Goal: Information Seeking & Learning: Learn about a topic

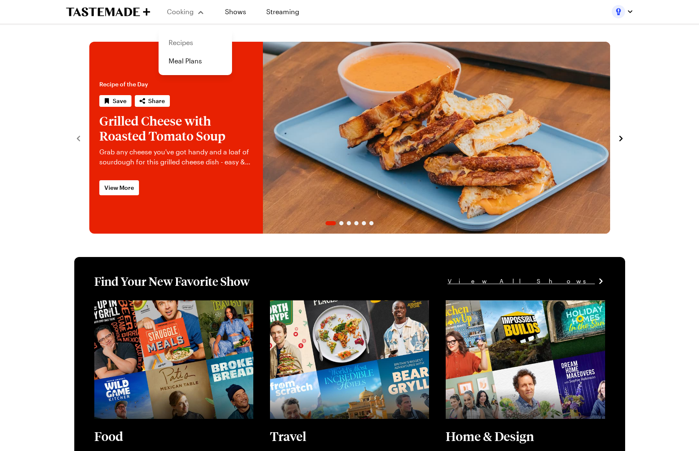
click at [196, 40] on link "Recipes" at bounding box center [194, 42] width 63 height 18
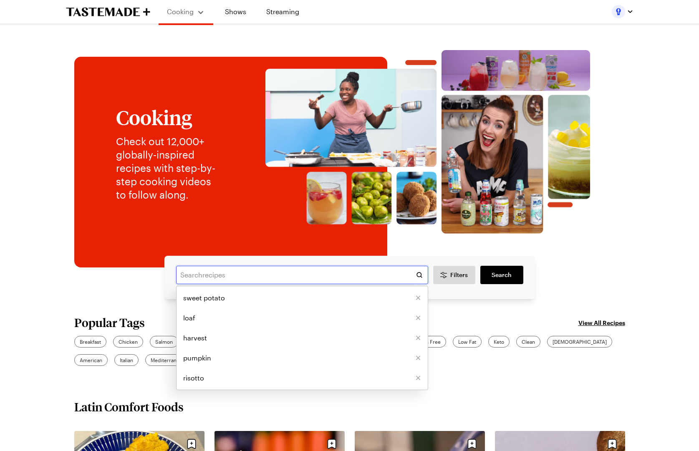
click at [244, 280] on input "text" at bounding box center [302, 275] width 252 height 18
type input "strawberry cake"
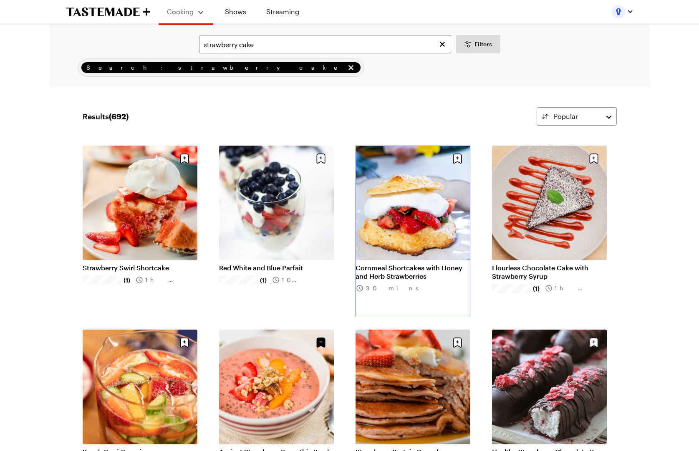
click at [401, 264] on link "Cornmeal Shortcakes with Honey and Herb Strawberries" at bounding box center [412, 272] width 115 height 17
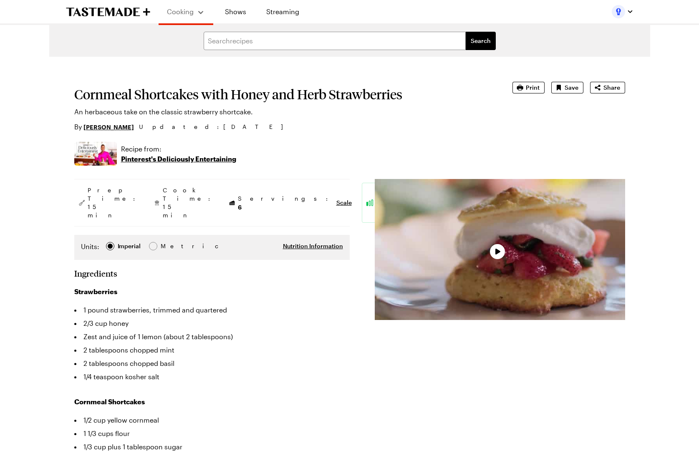
click at [521, 249] on div "Video Player" at bounding box center [500, 249] width 250 height 141
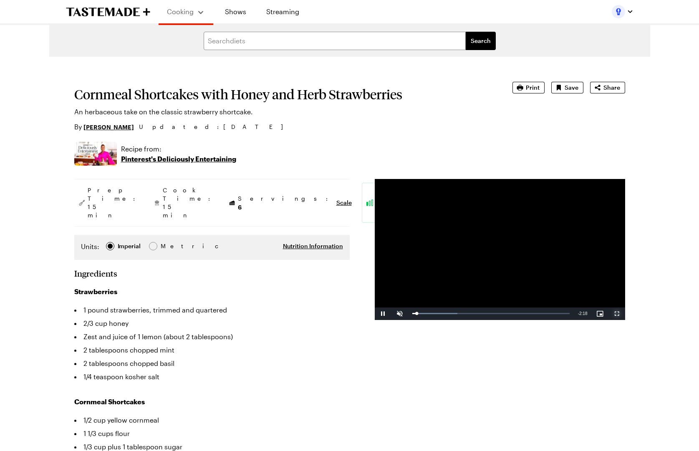
click at [618, 314] on span "Video Player" at bounding box center [616, 314] width 17 height 0
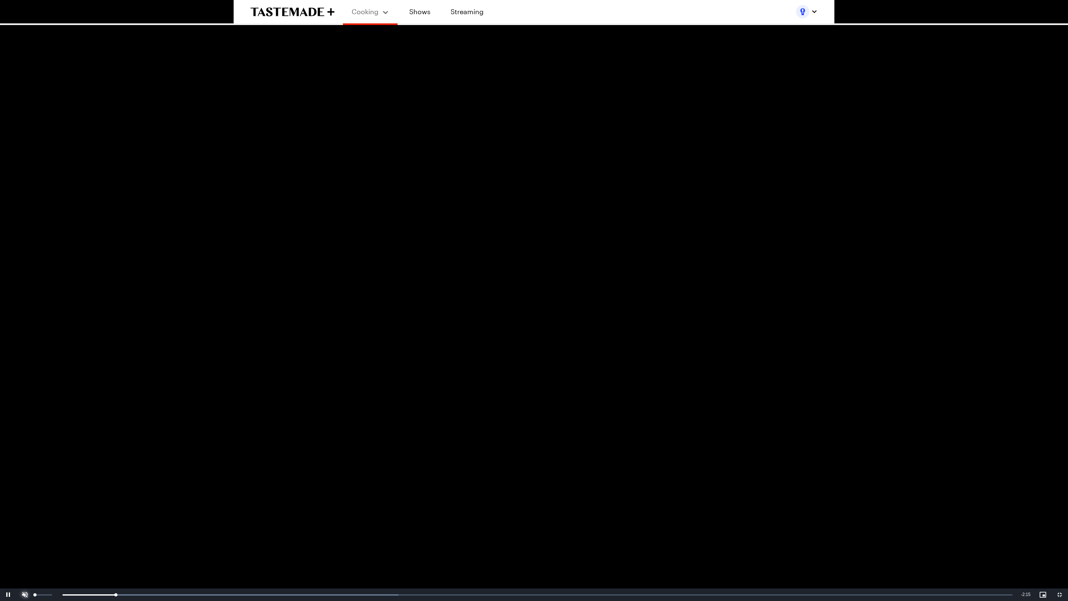
click at [22, 450] on span "Video Player" at bounding box center [25, 594] width 17 height 0
click at [465, 450] on div "Loaded : 63.23% 1:02 1:02" at bounding box center [525, 594] width 975 height 2
click at [661, 450] on div "Loaded : 63.23% 1:31 1:03" at bounding box center [524, 594] width 983 height 13
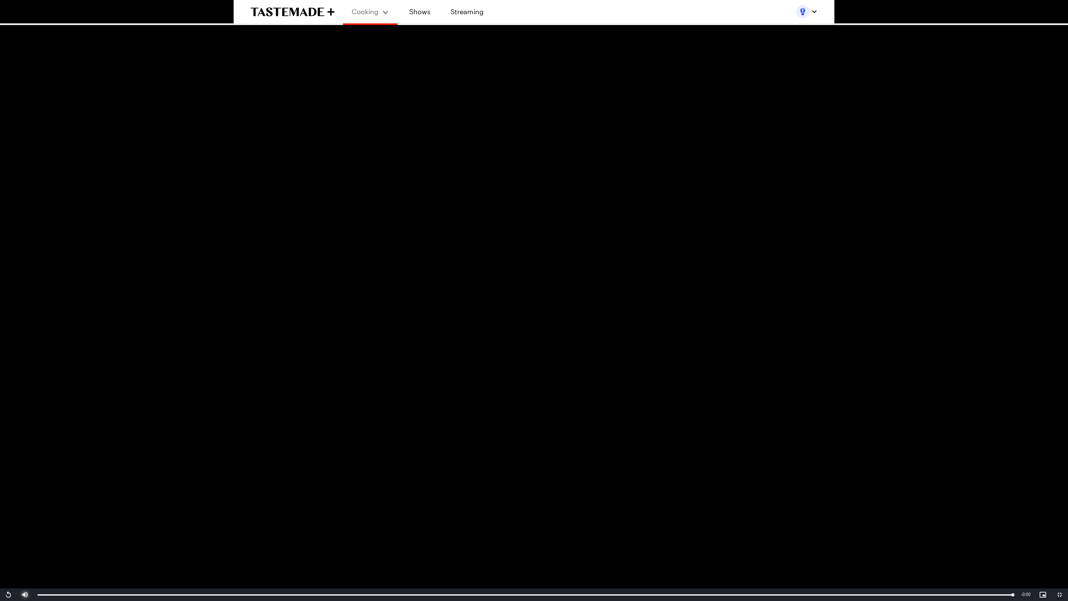
type textarea "x"
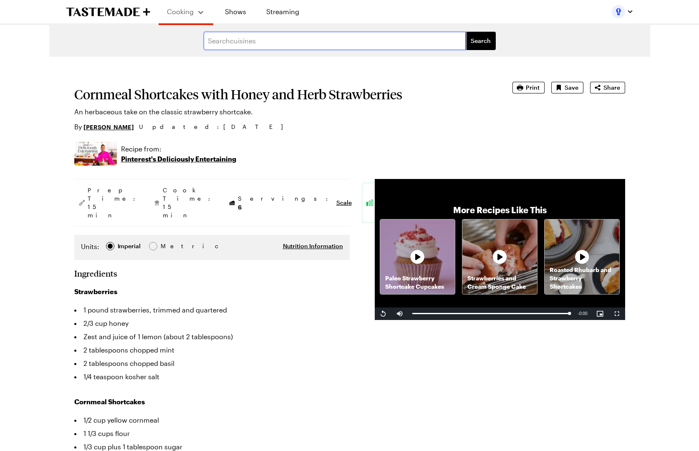
click at [257, 40] on input "text" at bounding box center [335, 41] width 262 height 18
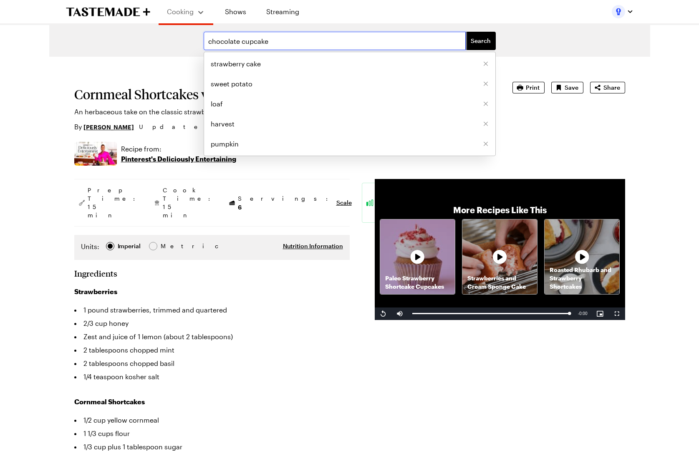
type input "chocolate cupcake"
click at [465, 32] on button "Search" at bounding box center [480, 41] width 30 height 18
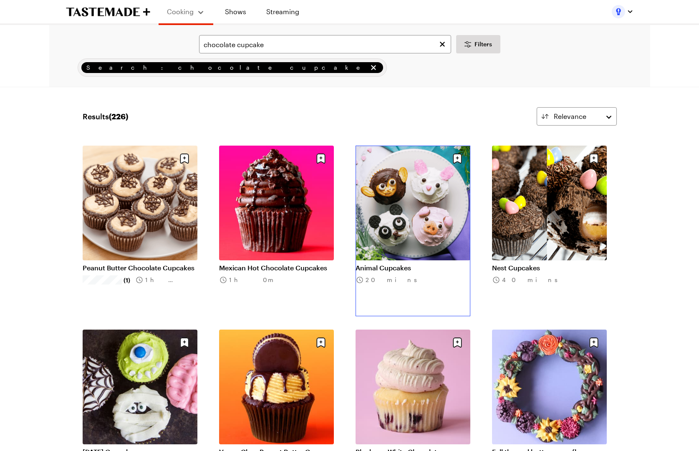
click at [403, 264] on link "Animal Cupcakes" at bounding box center [412, 268] width 115 height 8
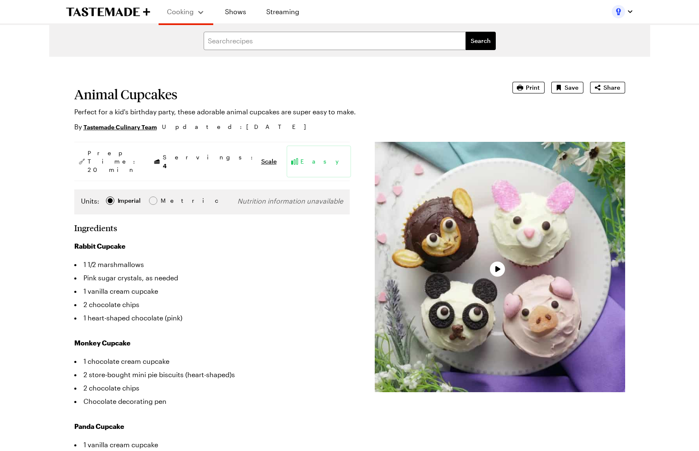
click at [563, 304] on div "Video Player" at bounding box center [500, 267] width 250 height 250
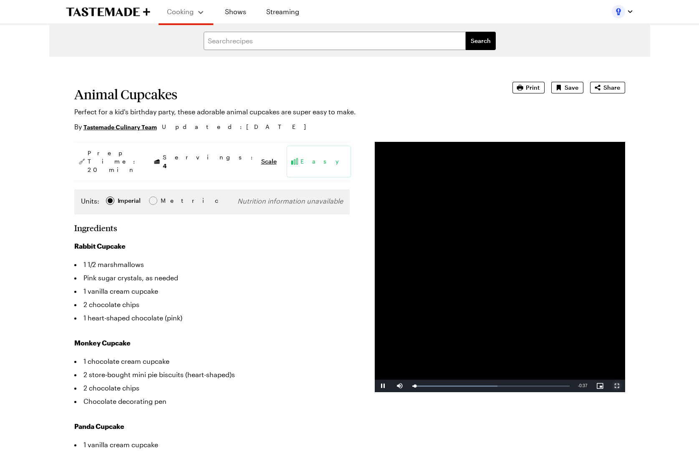
click at [616, 386] on span "Video Player" at bounding box center [616, 386] width 17 height 0
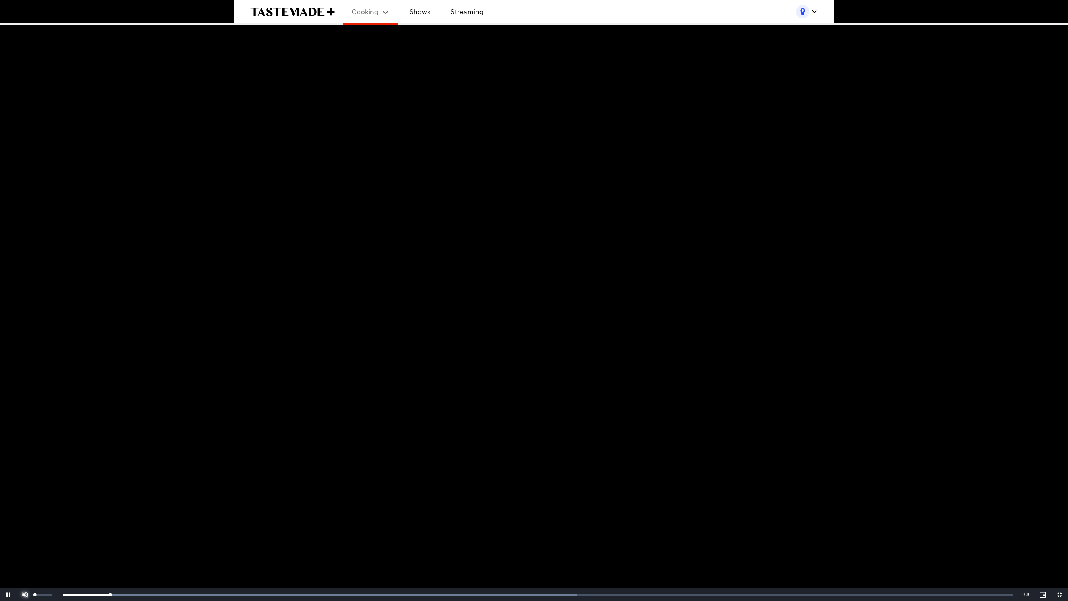
click at [30, 450] on span "Video Player" at bounding box center [25, 594] width 17 height 0
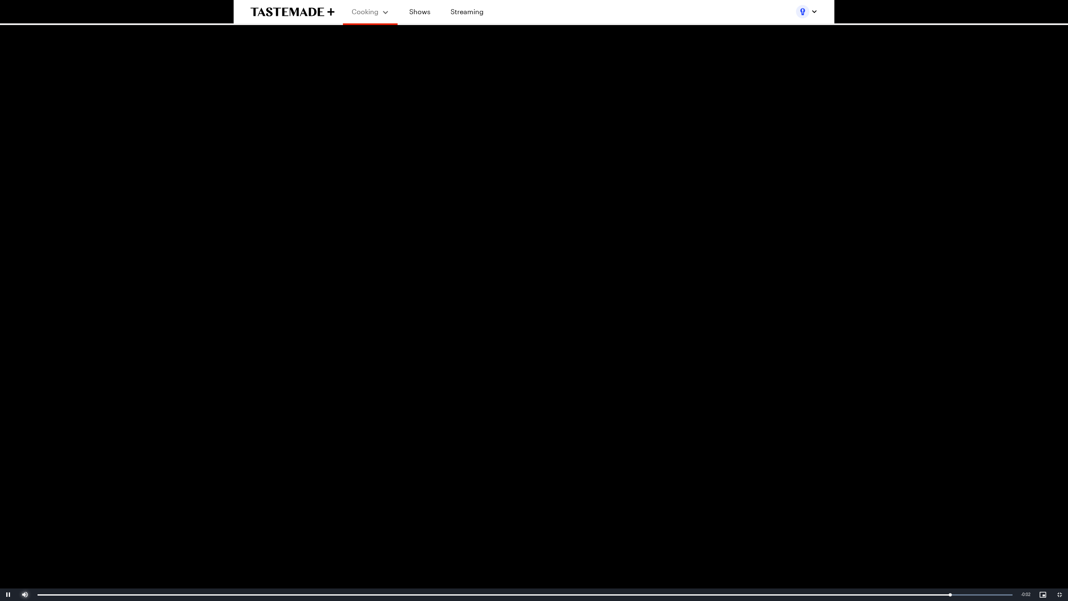
type textarea "x"
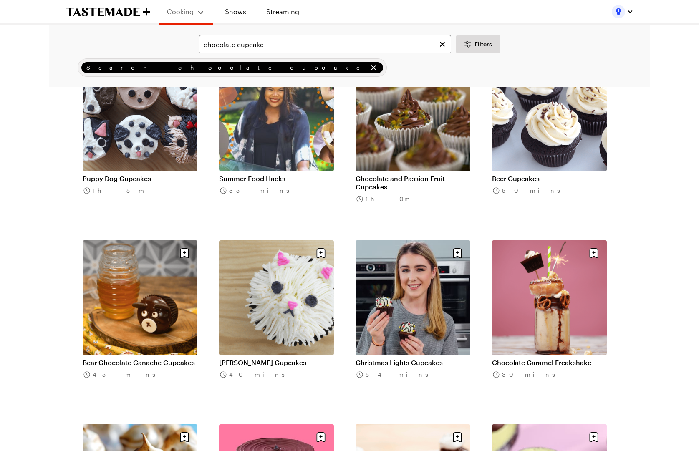
scroll to position [818, 0]
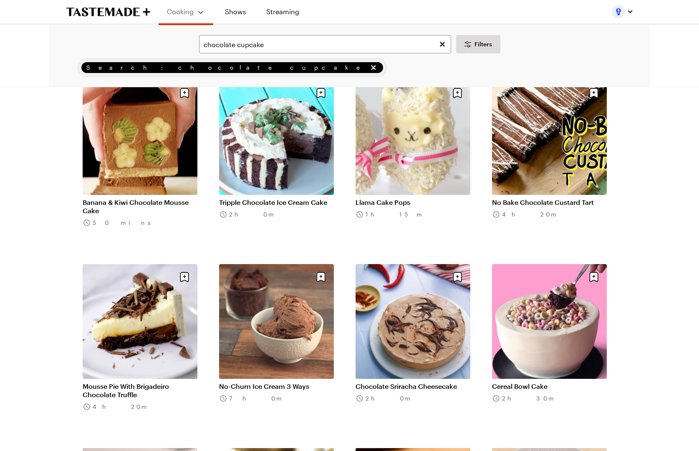
scroll to position [2092, 0]
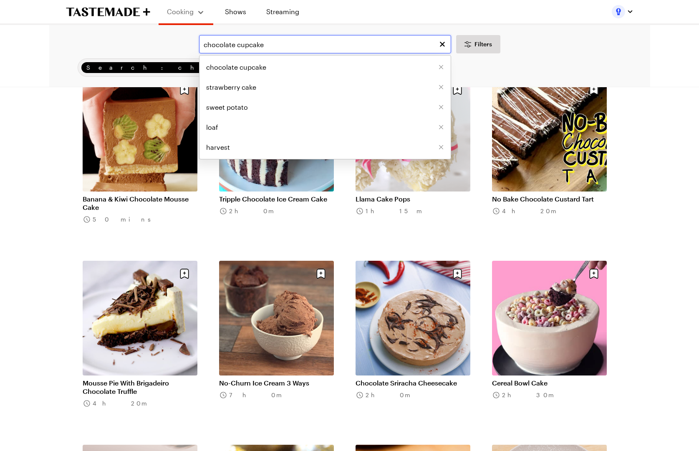
drag, startPoint x: 284, startPoint y: 44, endPoint x: 168, endPoint y: 43, distance: 115.1
click at [171, 44] on div "chocolate cupcake chocolate cupcake strawberry cake sweet potato loaf harvest F…" at bounding box center [349, 44] width 577 height 18
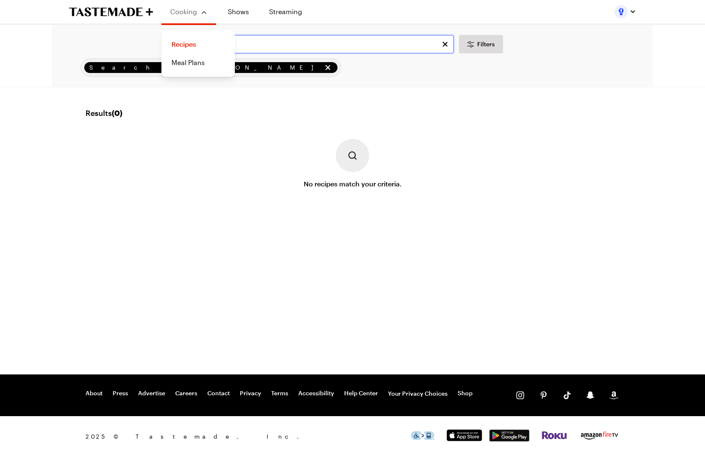
click at [260, 43] on input "hannuka" at bounding box center [328, 44] width 252 height 18
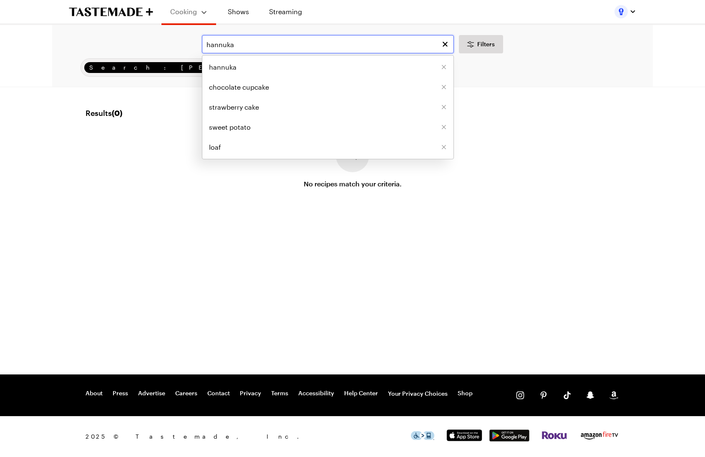
drag, startPoint x: 270, startPoint y: 45, endPoint x: 116, endPoint y: 44, distance: 153.9
click at [116, 44] on div "hannuka hannuka chocolate cupcake strawberry cake sweet potato loaf Filters" at bounding box center [352, 44] width 577 height 18
type input "j"
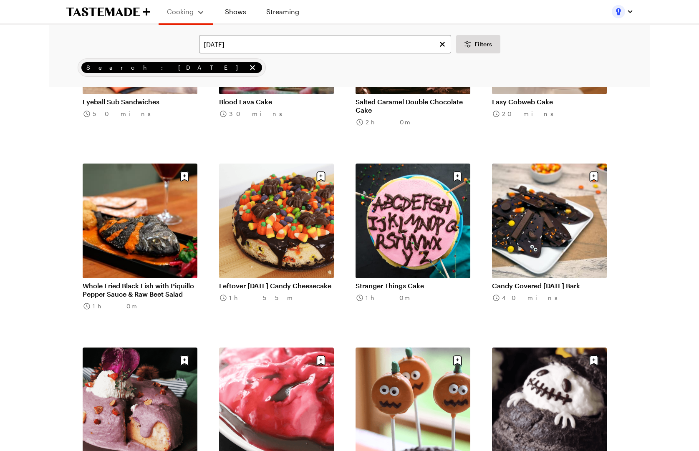
scroll to position [3852, 0]
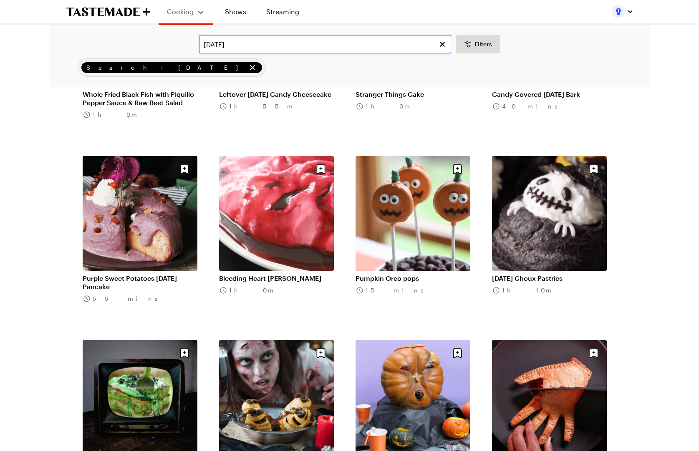
click at [256, 35] on input "[DATE]" at bounding box center [325, 44] width 252 height 18
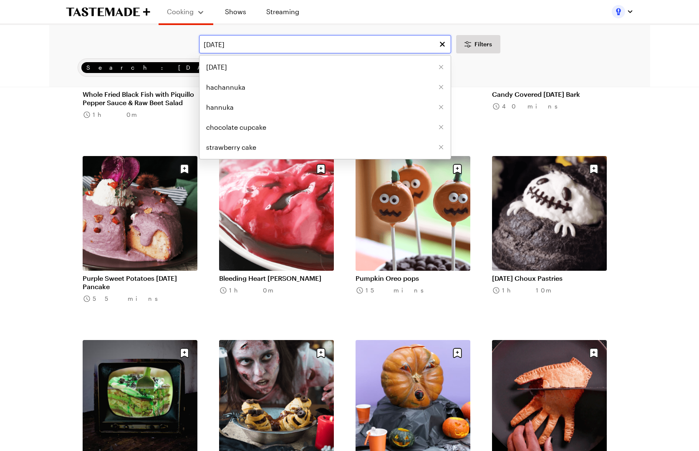
click at [257, 42] on input "[DATE]" at bounding box center [325, 44] width 252 height 18
type input "unicorn"
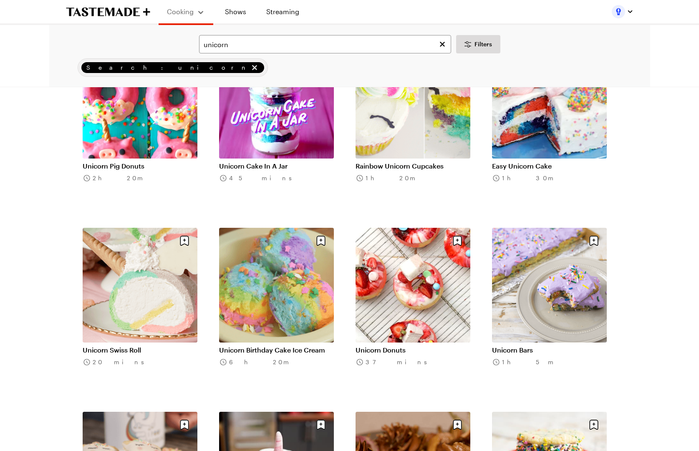
scroll to position [292, 0]
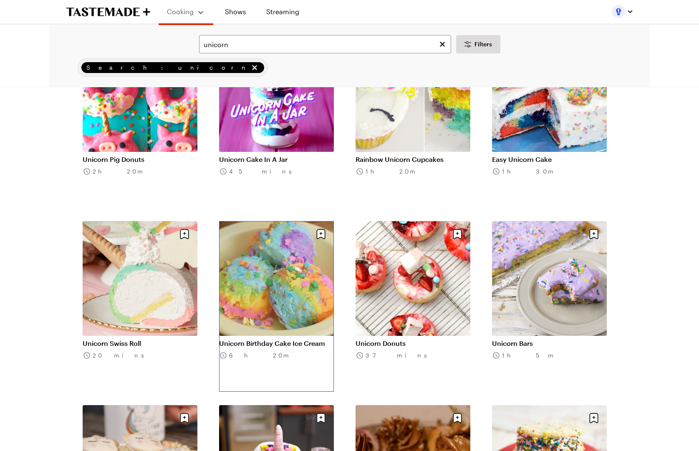
click at [253, 339] on link "Unicorn Birthday Cake Ice Cream" at bounding box center [276, 343] width 115 height 8
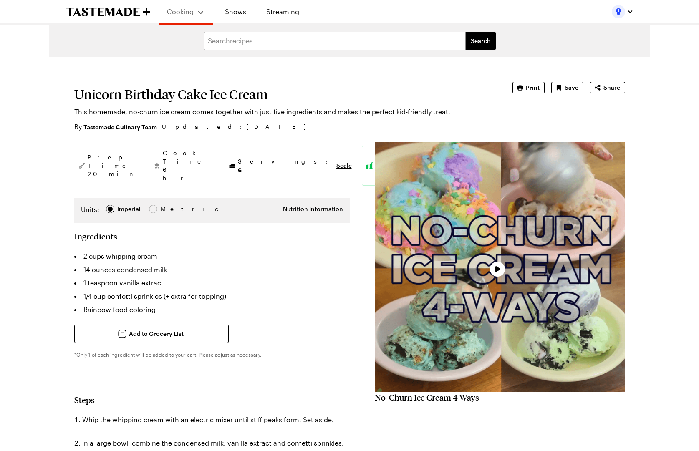
click at [529, 270] on div "Video Player" at bounding box center [500, 267] width 250 height 250
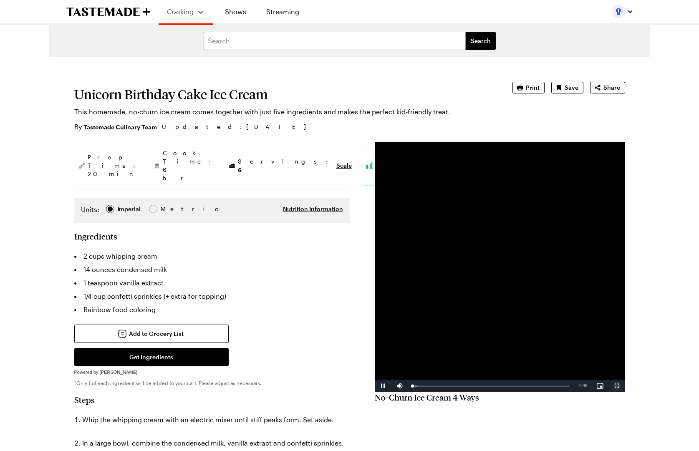
click at [614, 386] on span "Video Player" at bounding box center [616, 386] width 17 height 0
type textarea "x"
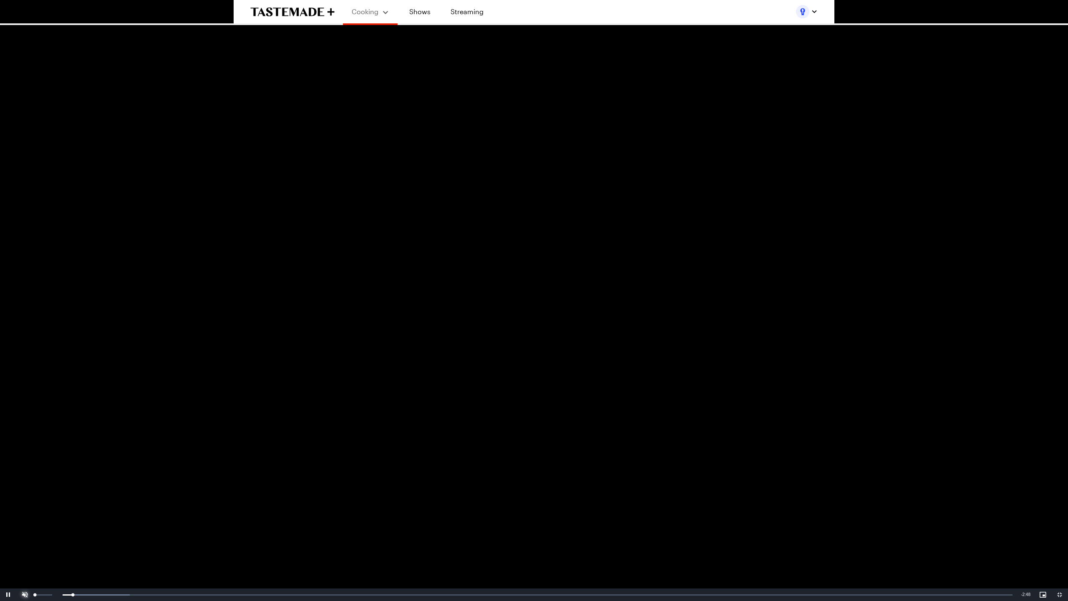
click at [28, 450] on span "Video Player" at bounding box center [25, 594] width 17 height 0
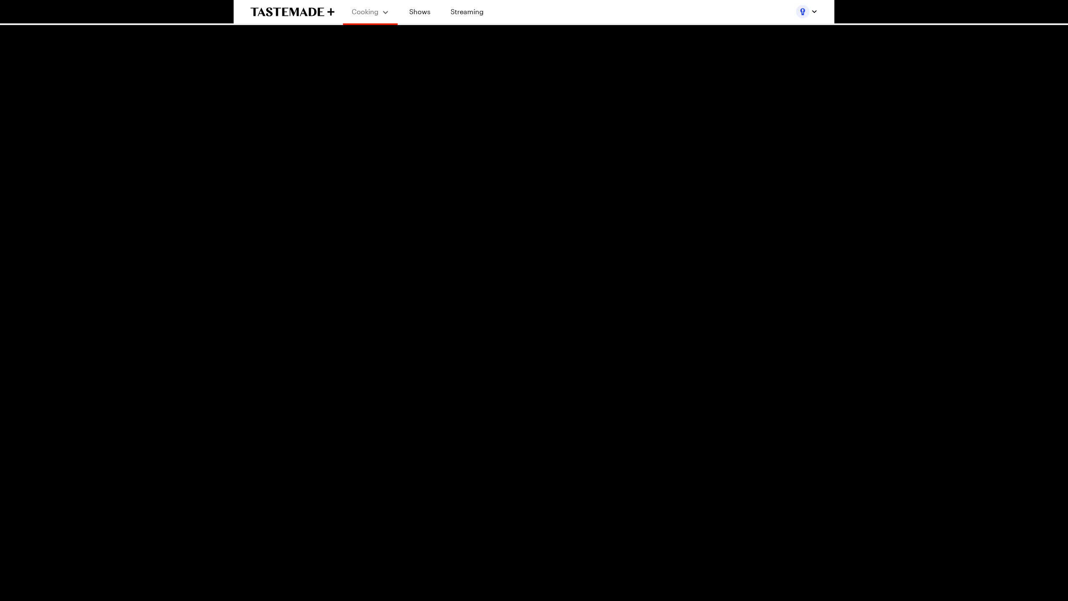
click at [17, 450] on button "Mute" at bounding box center [25, 594] width 17 height 13
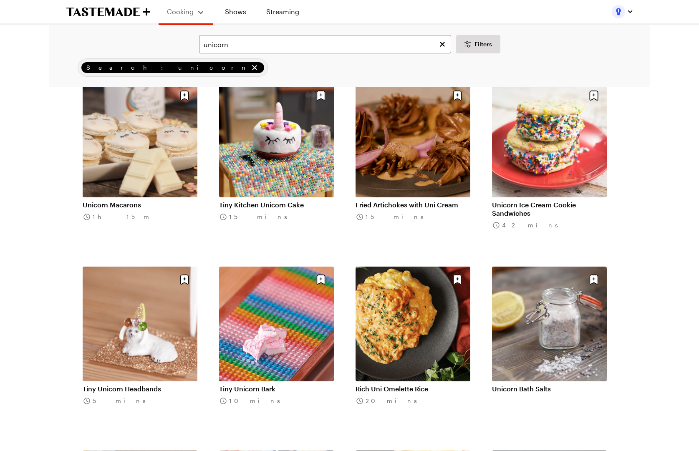
scroll to position [781, 0]
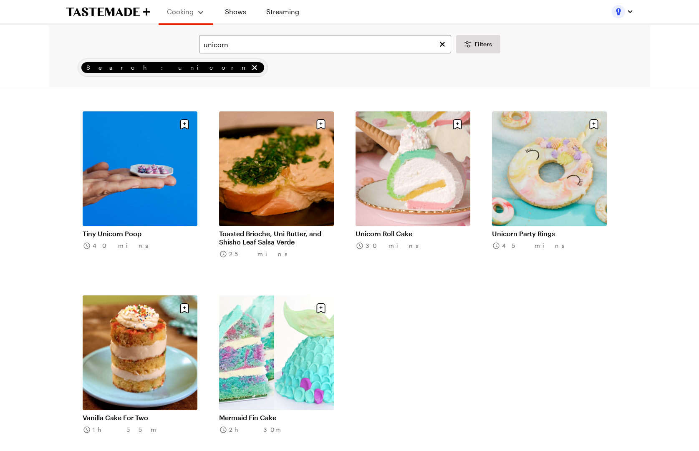
scroll to position [1147, 0]
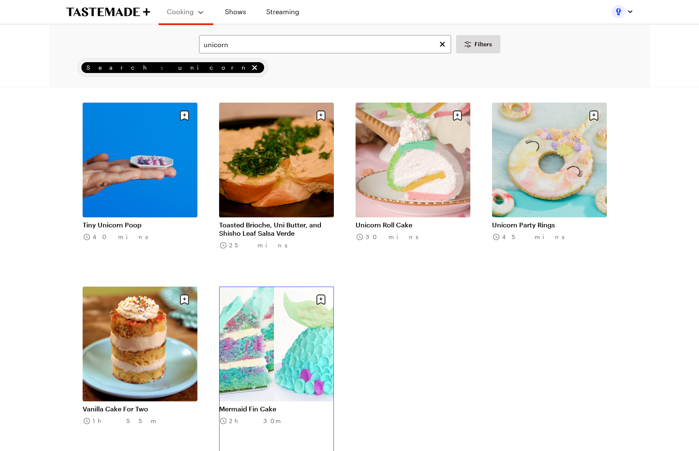
click at [266, 405] on link "Mermaid Fin Cake" at bounding box center [276, 409] width 115 height 8
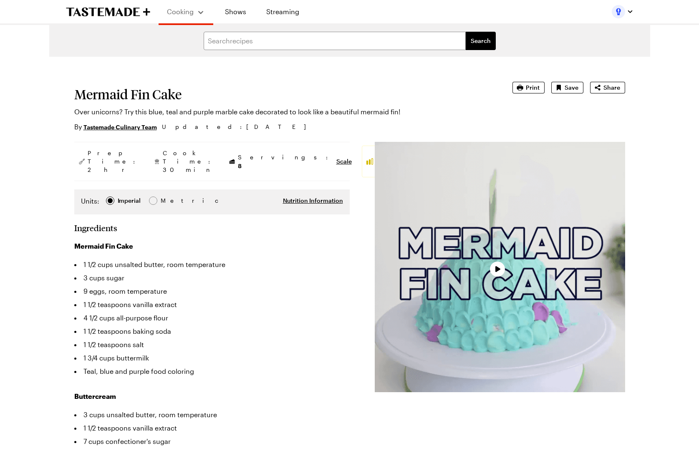
click at [550, 277] on div "Video Player" at bounding box center [500, 267] width 250 height 250
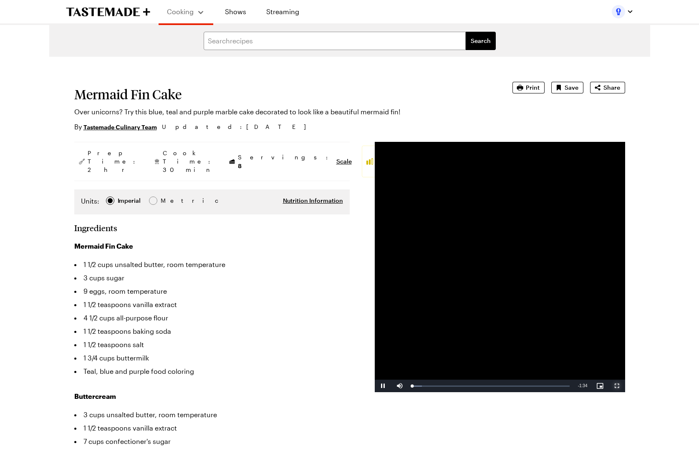
click at [620, 386] on span "Video Player" at bounding box center [616, 386] width 17 height 0
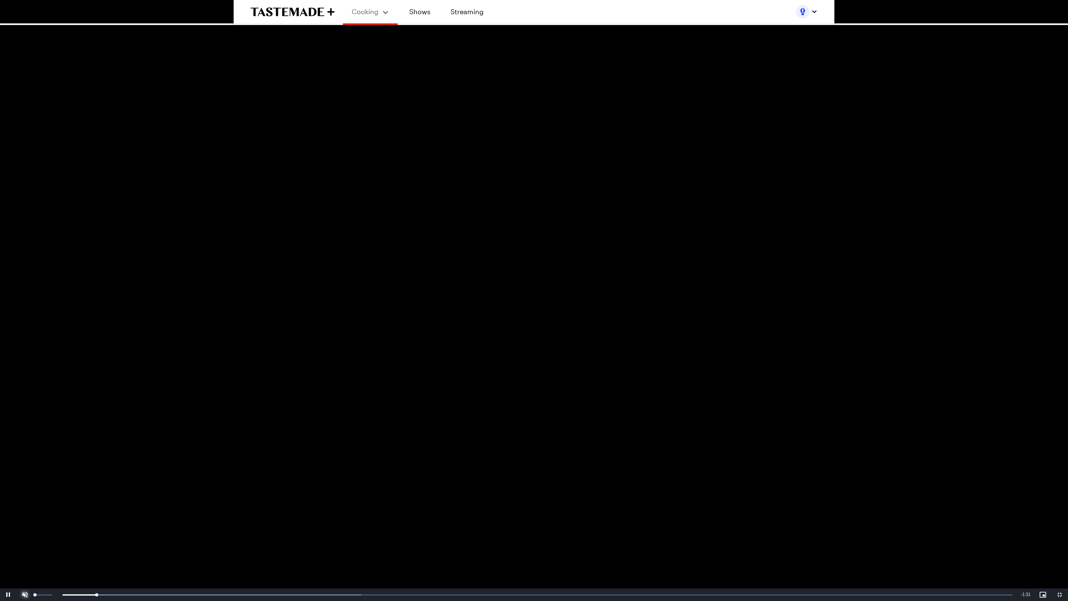
click at [28, 450] on span "Video Player" at bounding box center [25, 594] width 17 height 0
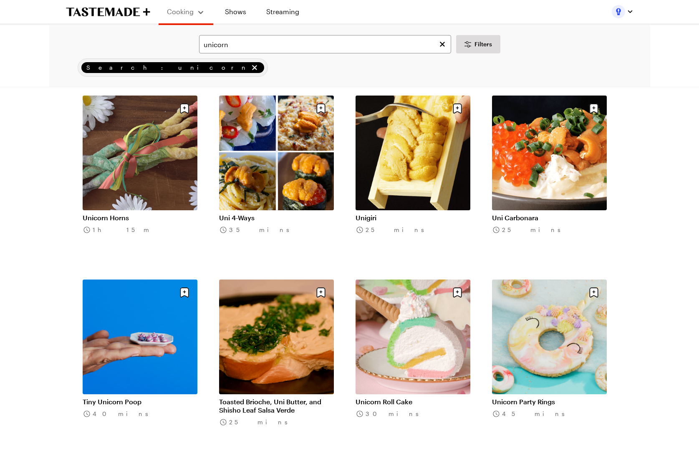
scroll to position [1282, 0]
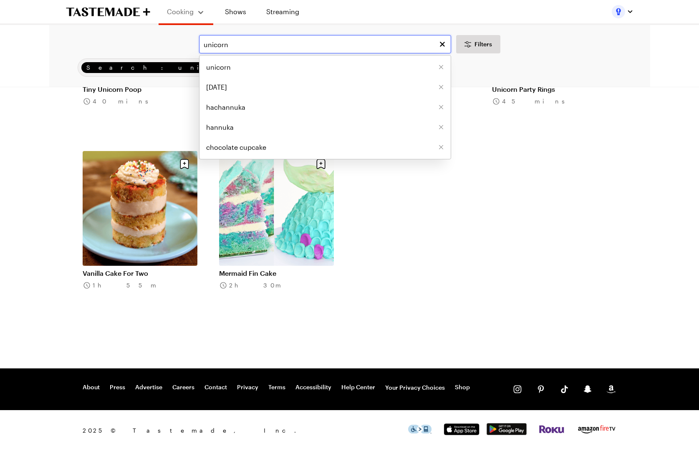
drag, startPoint x: 314, startPoint y: 49, endPoint x: 168, endPoint y: 47, distance: 146.4
click at [168, 47] on div "unicorn unicorn [DATE] hachannuka hannuka chocolate cupcake Filters" at bounding box center [349, 44] width 577 height 18
click at [163, 269] on link "Vanilla Cake For Two" at bounding box center [140, 273] width 115 height 8
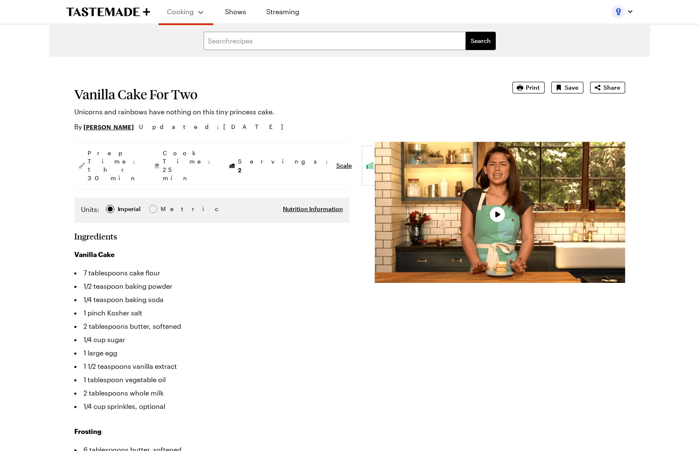
click at [536, 216] on div "Video Player" at bounding box center [500, 212] width 250 height 141
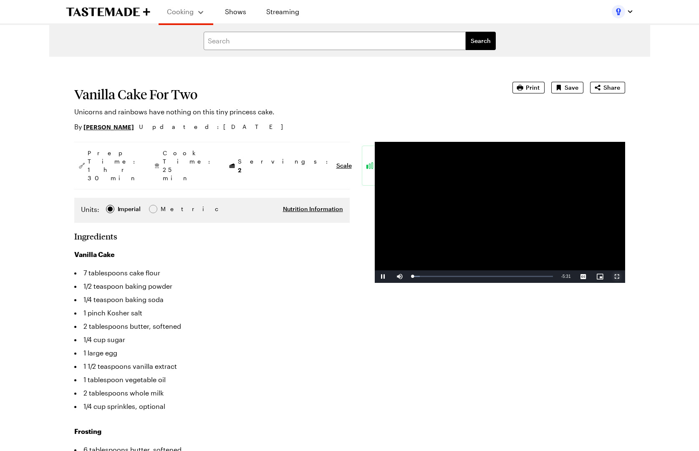
click at [619, 277] on span "Video Player" at bounding box center [616, 277] width 17 height 0
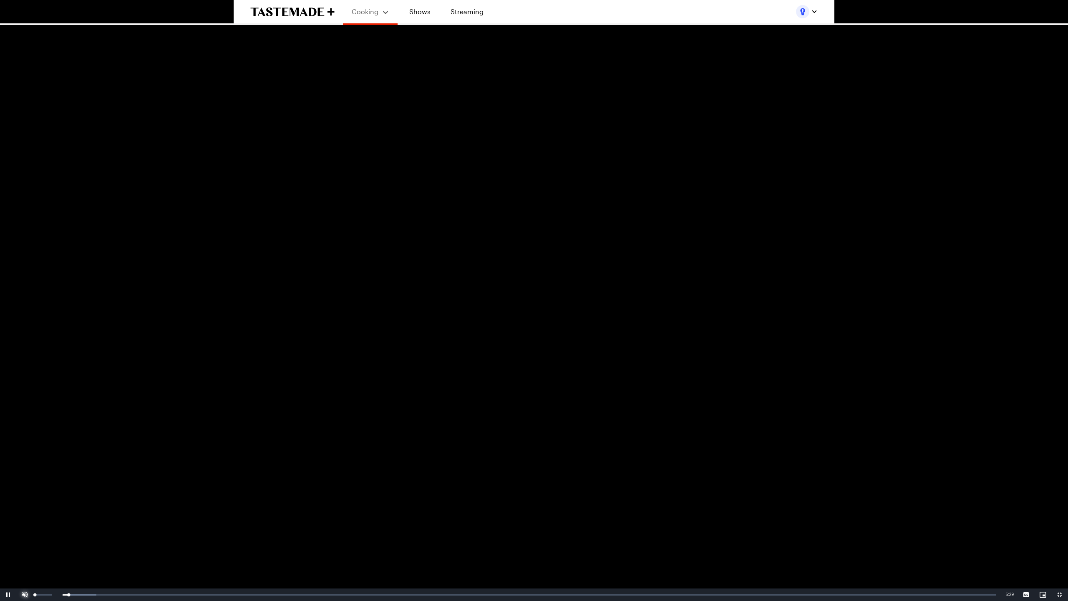
click at [21, 450] on span "Video Player" at bounding box center [25, 594] width 17 height 0
click at [698, 450] on div "Loaded : 12.61% 4:57 0:05" at bounding box center [516, 594] width 966 height 13
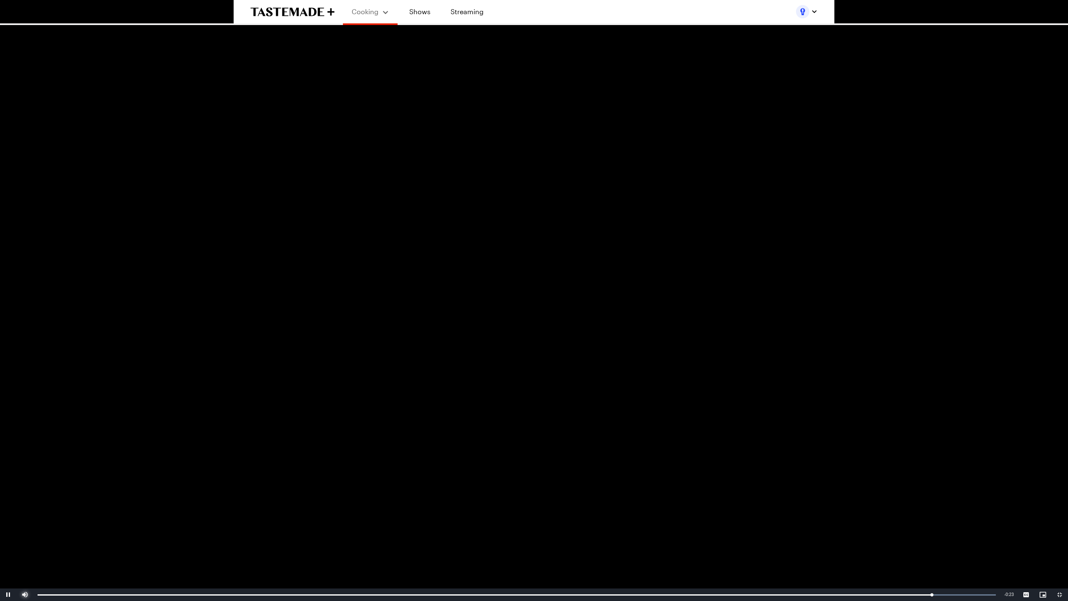
type textarea "x"
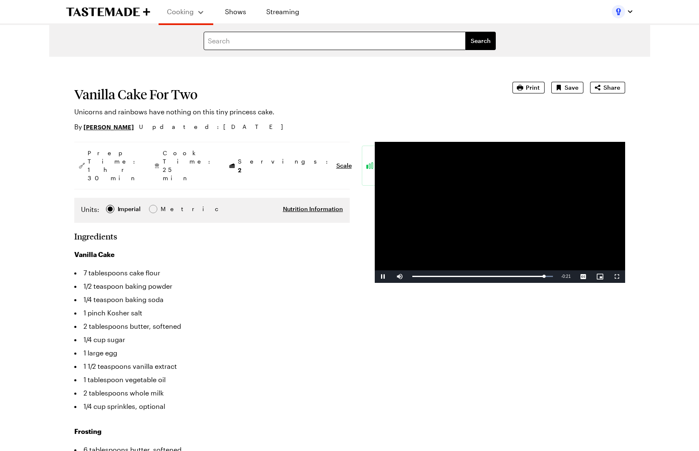
click at [353, 50] on form "Search recipes Search" at bounding box center [349, 41] width 601 height 32
click at [357, 45] on input "text" at bounding box center [335, 41] width 262 height 18
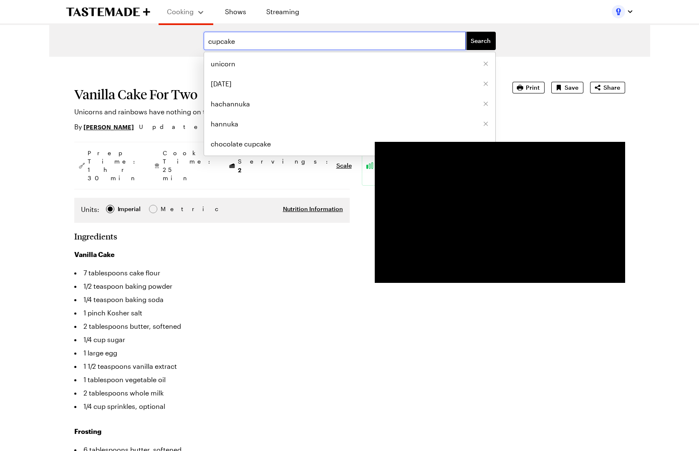
type input "cupcake"
click at [465, 32] on button "Search" at bounding box center [480, 41] width 30 height 18
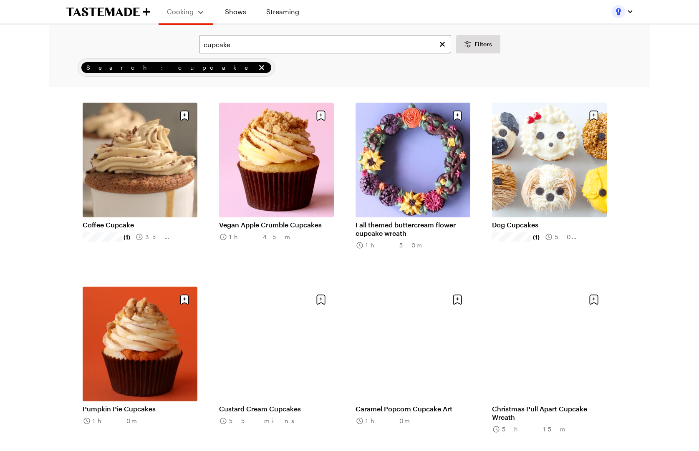
scroll to position [236, 0]
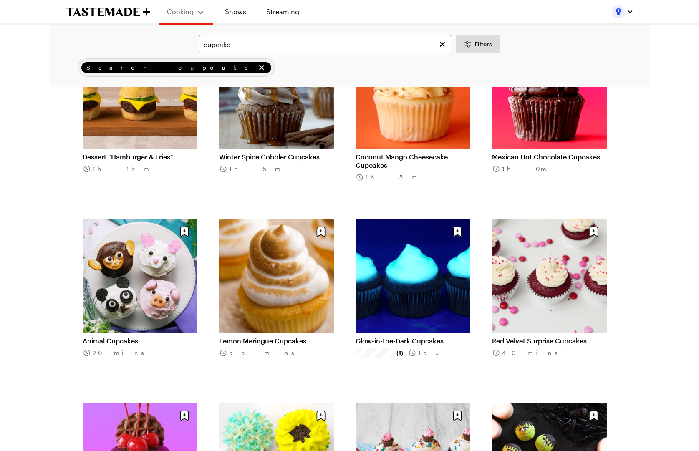
scroll to position [662, 0]
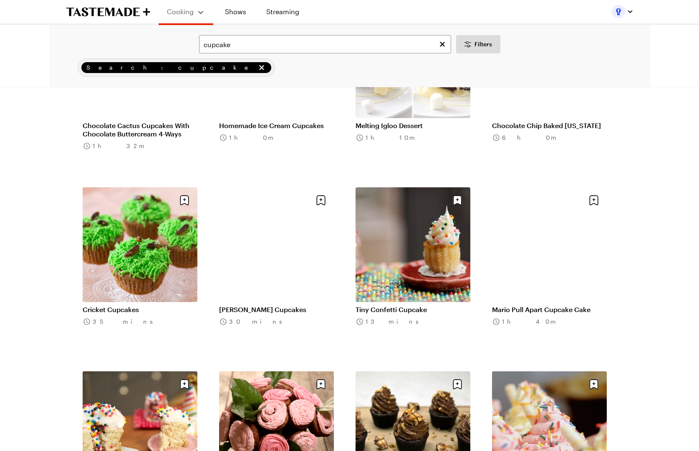
scroll to position [2726, 0]
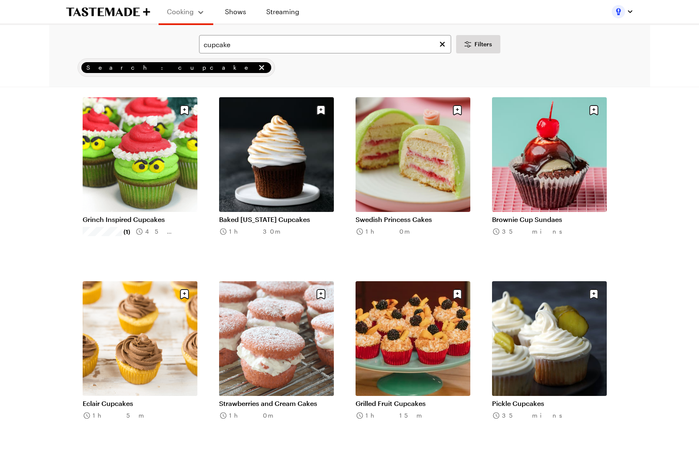
scroll to position [3543, 0]
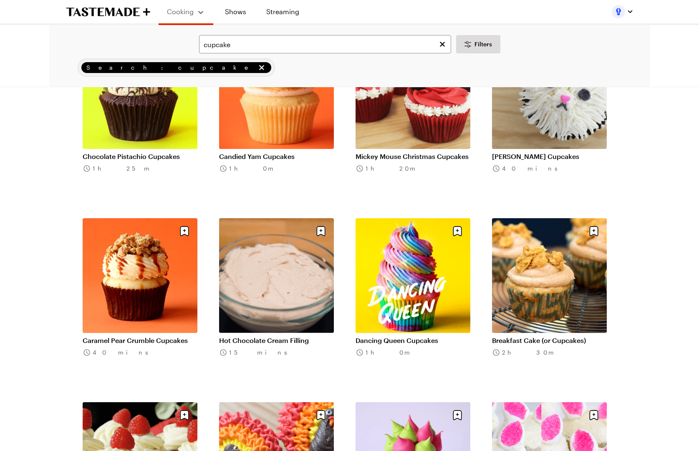
scroll to position [4539, 0]
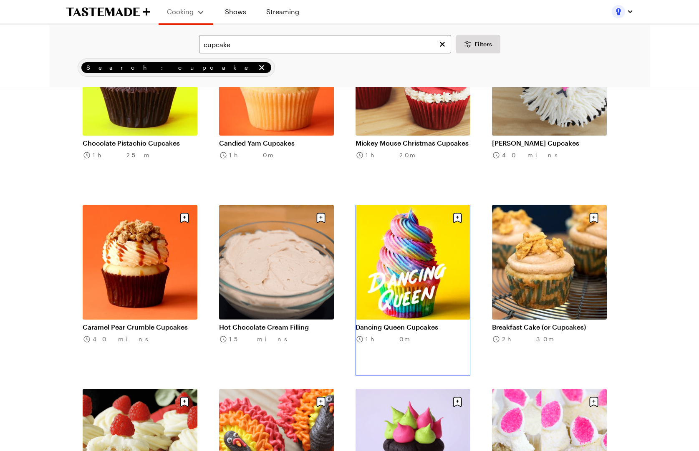
click at [436, 323] on link "Dancing Queen Cupcakes" at bounding box center [412, 327] width 115 height 8
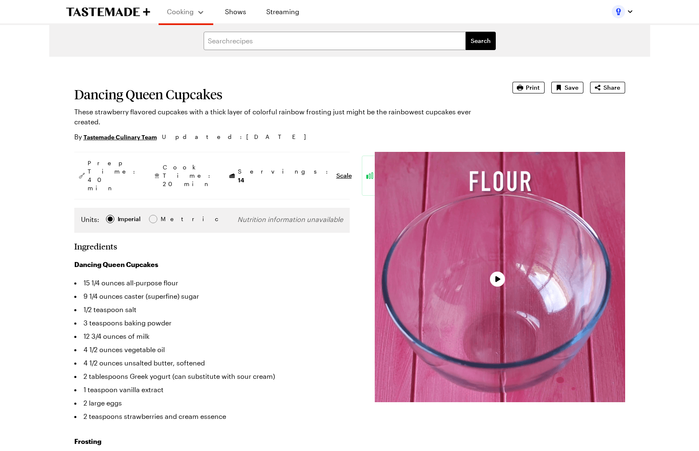
click at [515, 244] on div "Video Player" at bounding box center [500, 277] width 250 height 250
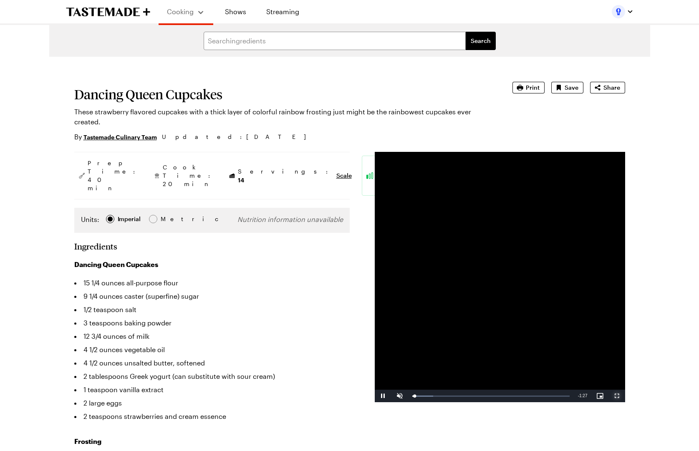
click at [615, 396] on span "Video Player" at bounding box center [616, 396] width 17 height 0
type textarea "x"
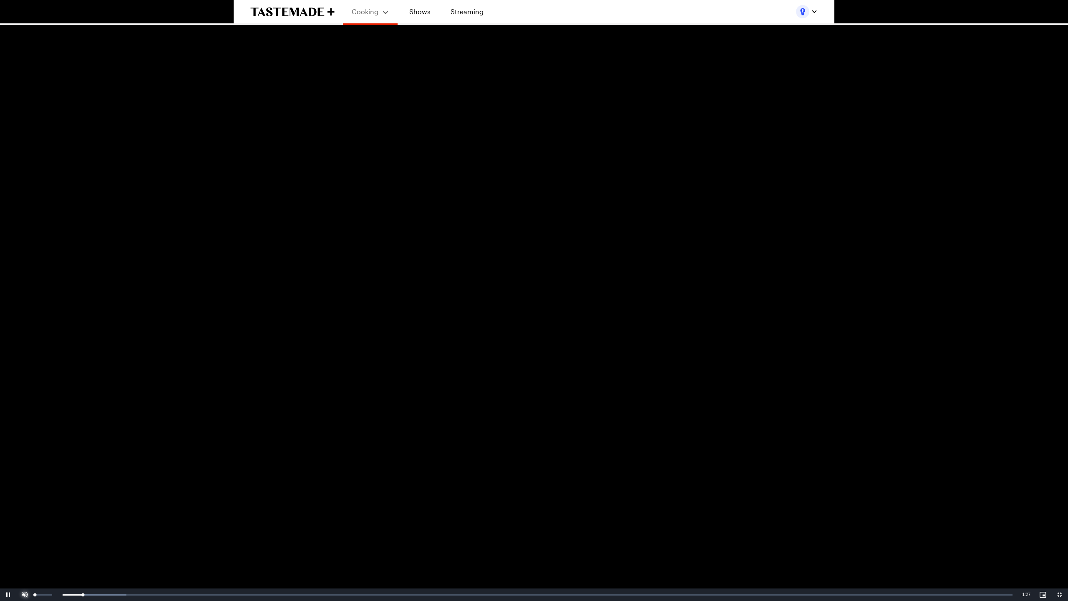
click at [27, 450] on span "Video Player" at bounding box center [25, 594] width 17 height 0
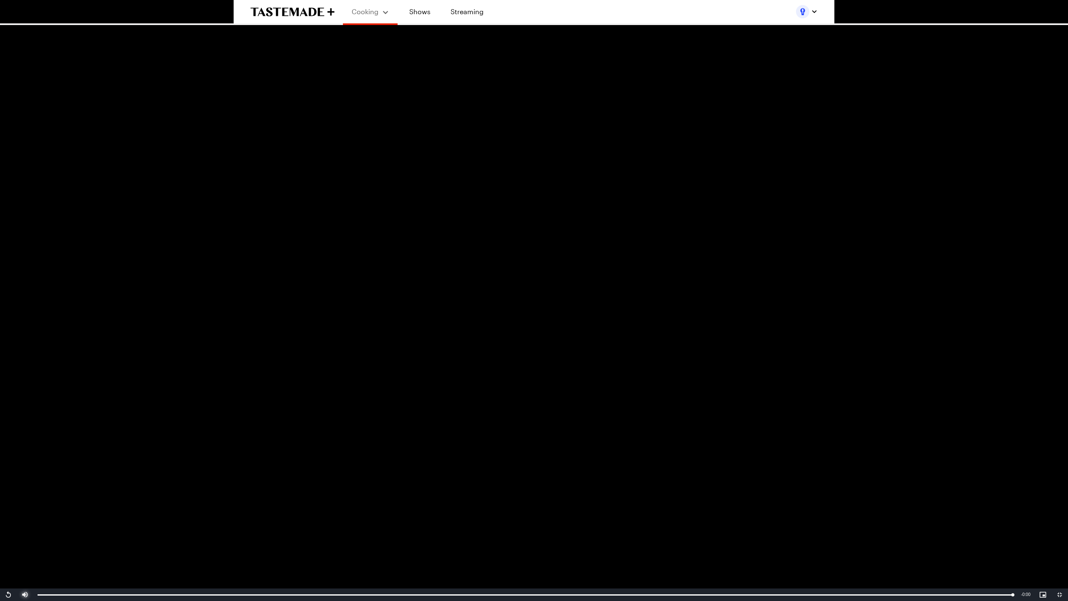
click at [17, 450] on button "Mute" at bounding box center [25, 594] width 17 height 13
click at [17, 450] on button "Unmute" at bounding box center [25, 594] width 17 height 13
click at [17, 450] on button "Mute" at bounding box center [25, 594] width 17 height 13
click at [17, 450] on button "Unmute" at bounding box center [25, 594] width 17 height 13
type textarea "x"
